Goal: Find contact information

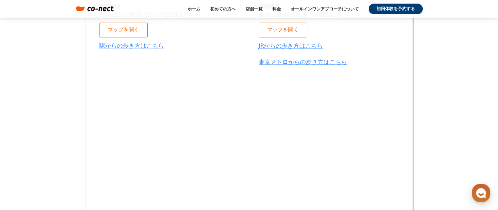
scroll to position [3470, 0]
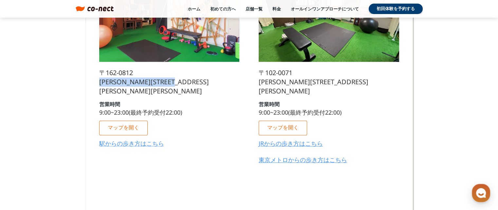
drag, startPoint x: 101, startPoint y: 80, endPoint x: 221, endPoint y: 97, distance: 121.3
click at [221, 97] on div "神楽坂店 〒162-0812 東京都新宿区西五軒町2-10東松ビル2F 営業時間 9:00~23:00(最終予約受付22:00) マップを開く 駅からの歩き方…" at bounding box center [169, 44] width 140 height 213
copy p "東京都新宿区西五軒町2-10東松ビル2F"
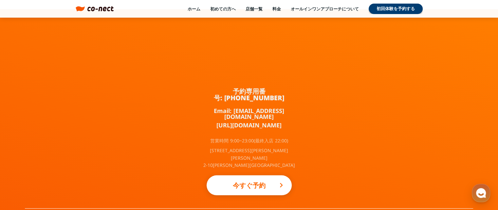
scroll to position [4385, 0]
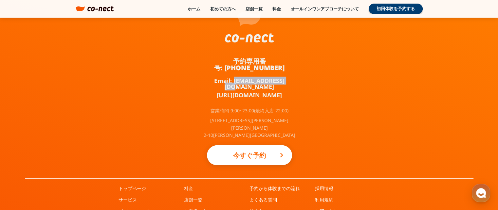
drag, startPoint x: 291, startPoint y: 56, endPoint x: 231, endPoint y: 56, distance: 59.9
click at [231, 56] on div "予約専用番号: 050-3645-2324 Email: info@co-nect.co.jp https://lin.ee/TQ5dRbT 営業時間 9:0…" at bounding box center [249, 78] width 98 height 199
copy link "info@co-nect.co.jp"
click at [337, 209] on link "お問い合わせ" at bounding box center [328, 212] width 27 height 7
